Goal: Obtain resource: Download file/media

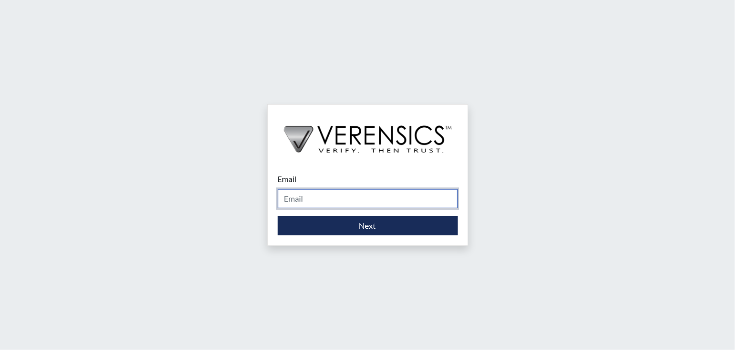
click at [328, 196] on input "Email" at bounding box center [368, 198] width 180 height 19
type input "[EMAIL_ADDRESS][DOMAIN_NAME]"
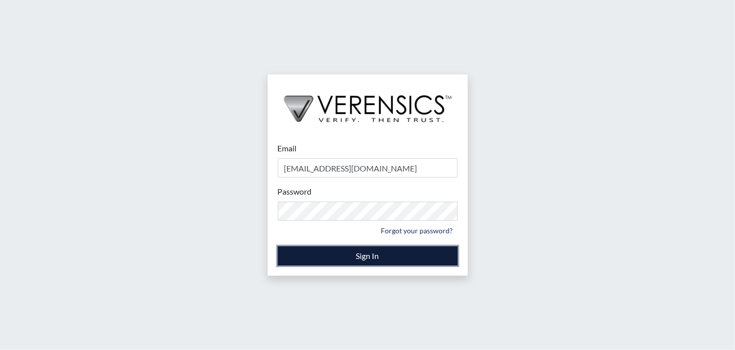
click at [352, 248] on button "Sign In" at bounding box center [368, 255] width 180 height 19
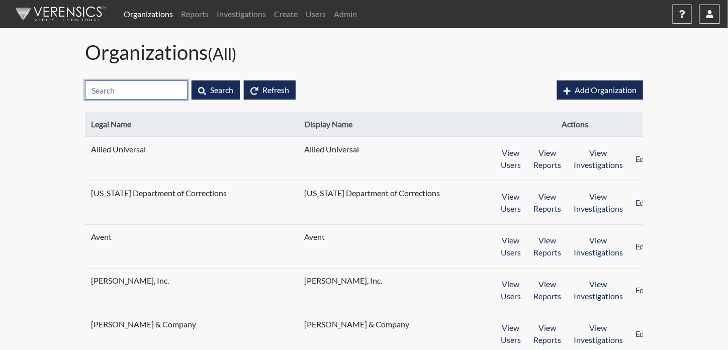
click at [159, 91] on input "text" at bounding box center [136, 89] width 103 height 19
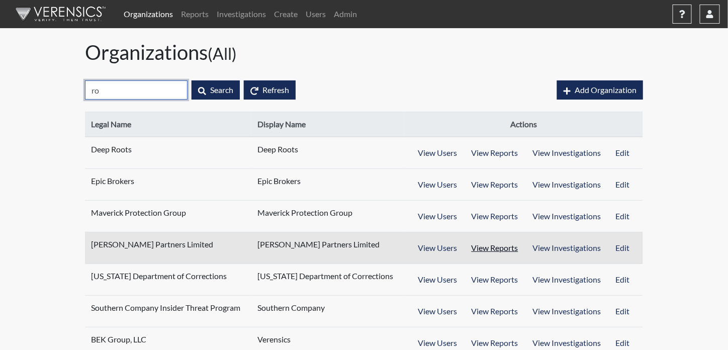
type input "ro"
click at [501, 248] on button "View Reports" at bounding box center [495, 247] width 62 height 19
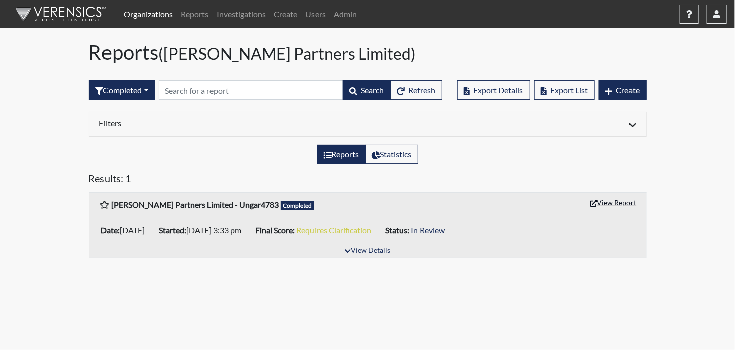
click at [605, 199] on button "View Report" at bounding box center [613, 202] width 55 height 16
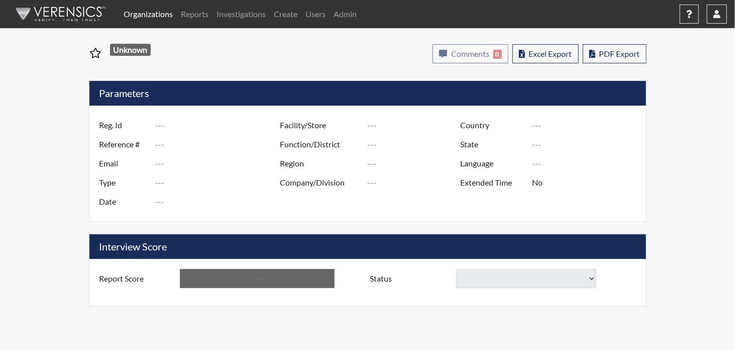
type input "Ungar4783"
type input "50785"
type input "mike@roysepartners.com"
type input "Pre-Employment"
type input "Aug 14, 2025"
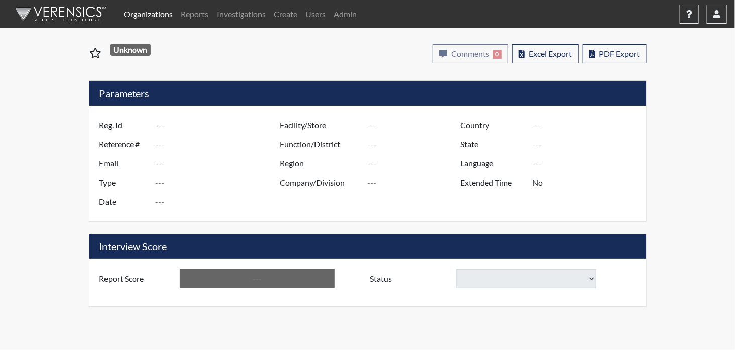
type input "Administrative Support"
type input "[GEOGRAPHIC_DATA]"
type input "[US_STATE]"
type input "English"
type input "Requires Clarification"
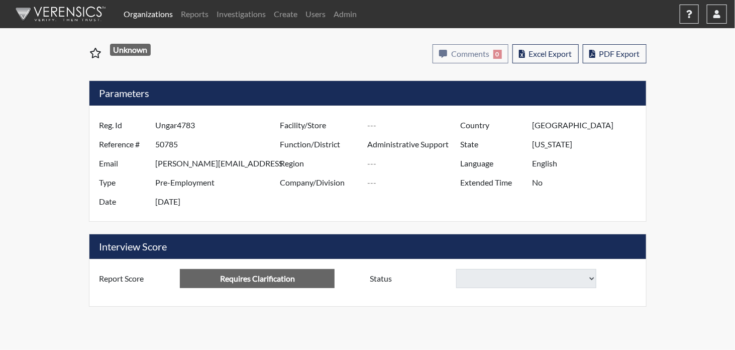
select select
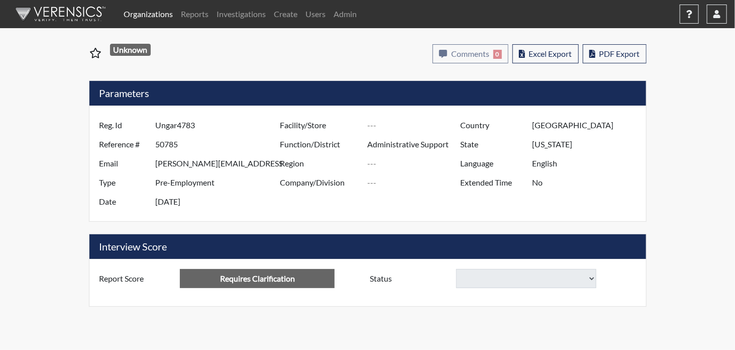
select select
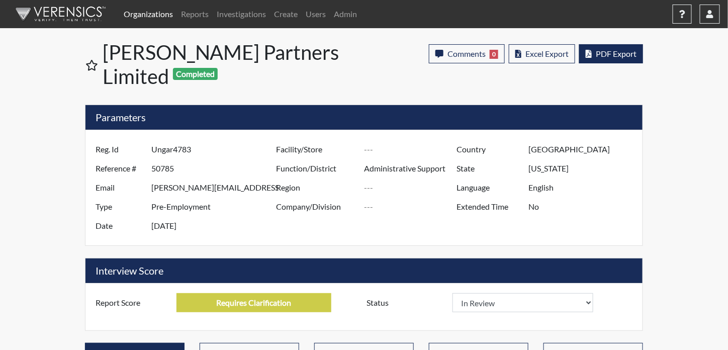
scroll to position [167, 418]
click at [620, 57] on span "PDF Export" at bounding box center [615, 54] width 41 height 10
